Goal: Task Accomplishment & Management: Manage account settings

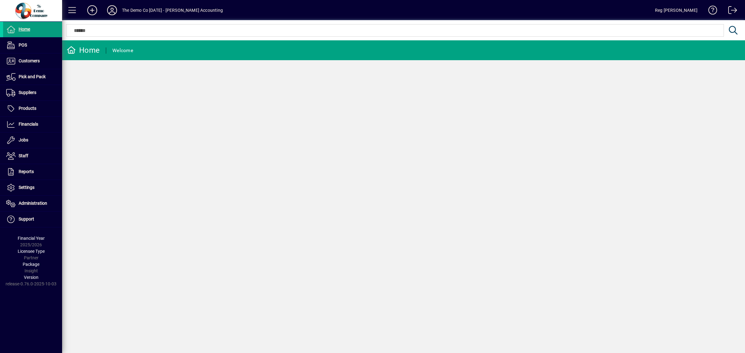
click at [112, 10] on icon at bounding box center [112, 10] width 12 height 10
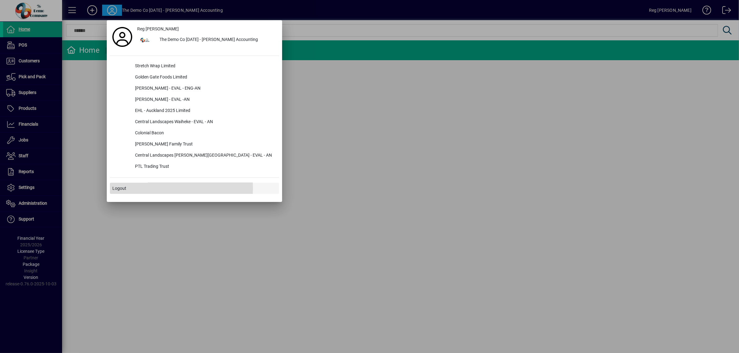
click at [121, 188] on span "Logout" at bounding box center [119, 188] width 14 height 7
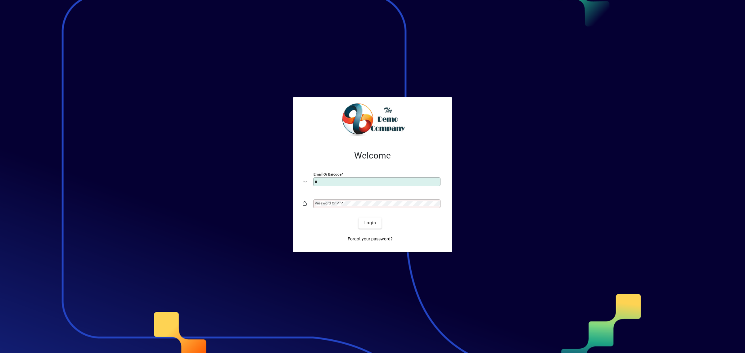
type input "**********"
click at [335, 205] on mat-label "Password or Pin" at bounding box center [328, 203] width 27 height 4
click at [364, 224] on span "Login" at bounding box center [369, 223] width 13 height 7
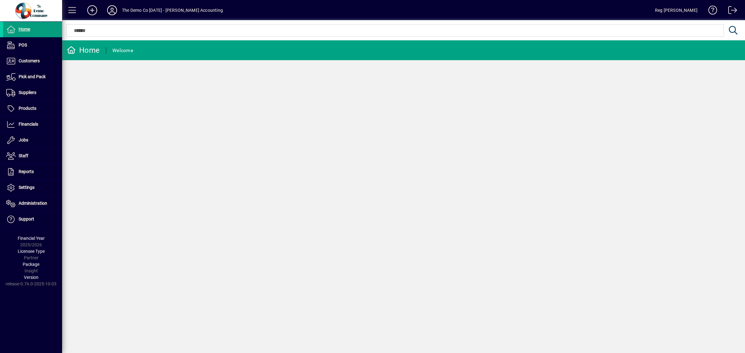
click at [113, 9] on icon at bounding box center [112, 10] width 12 height 10
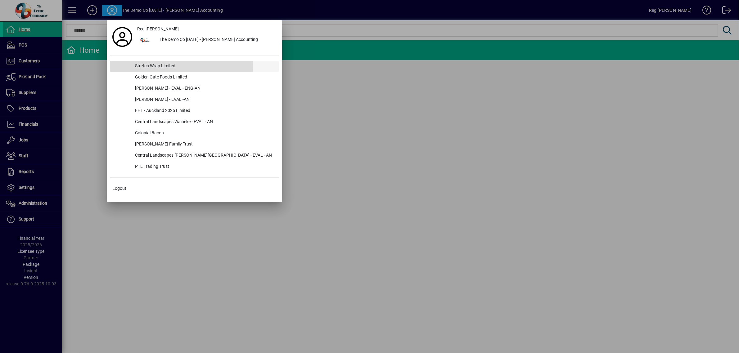
click at [165, 65] on div "Stretch Wrap Limited" at bounding box center [204, 66] width 149 height 11
